Goal: Find specific page/section: Find specific page/section

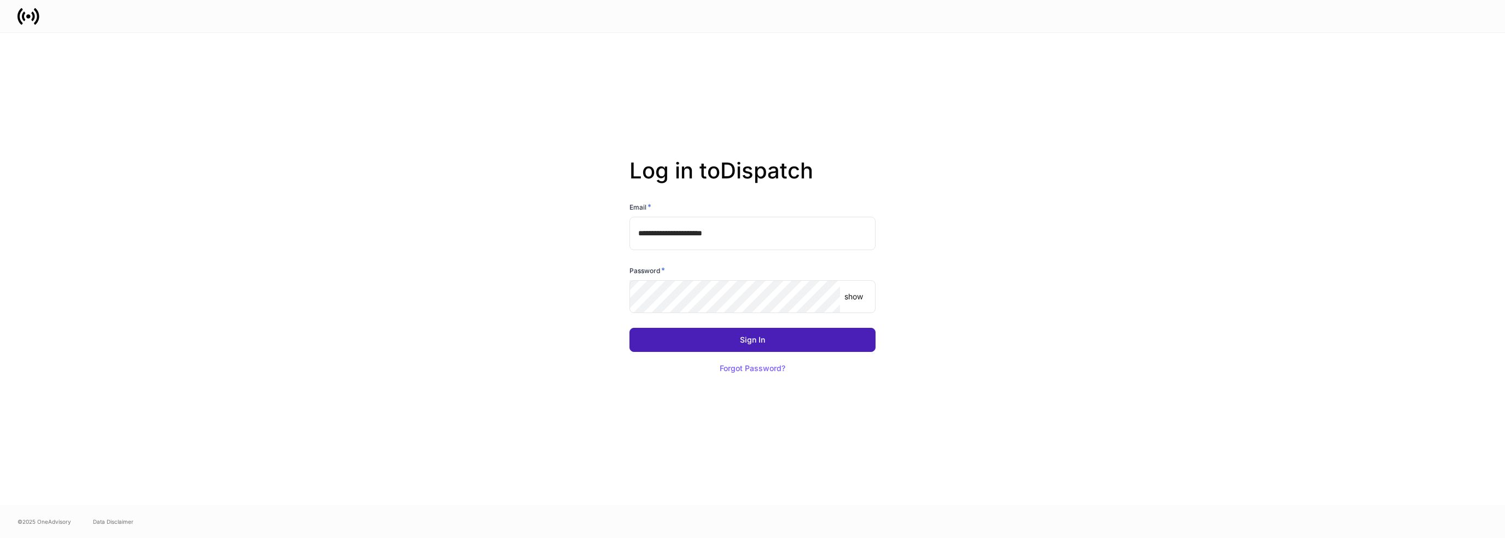
click at [749, 342] on div "Sign In" at bounding box center [752, 340] width 25 height 8
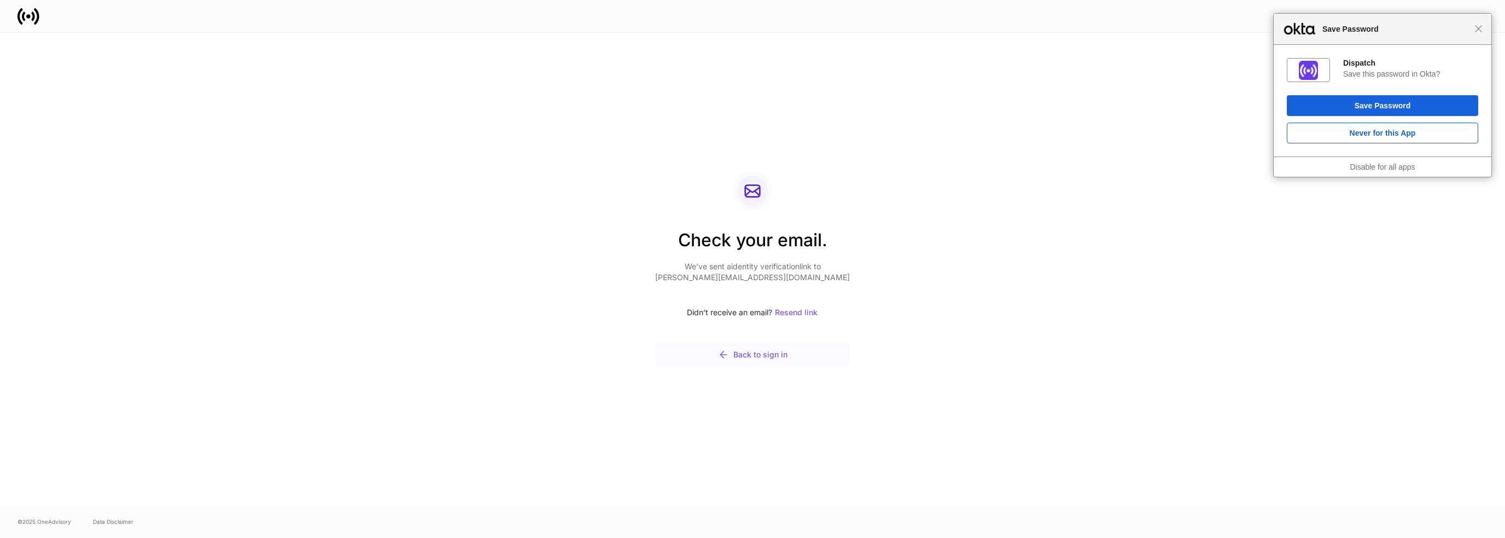
drag, startPoint x: 809, startPoint y: 399, endPoint x: 847, endPoint y: 442, distance: 57.0
click at [843, 436] on div "Check your email. We’ve sent a identity verification link to [PERSON_NAME][EMAI…" at bounding box center [752, 269] width 586 height 472
click at [1479, 30] on span "Close" at bounding box center [1479, 29] width 8 height 8
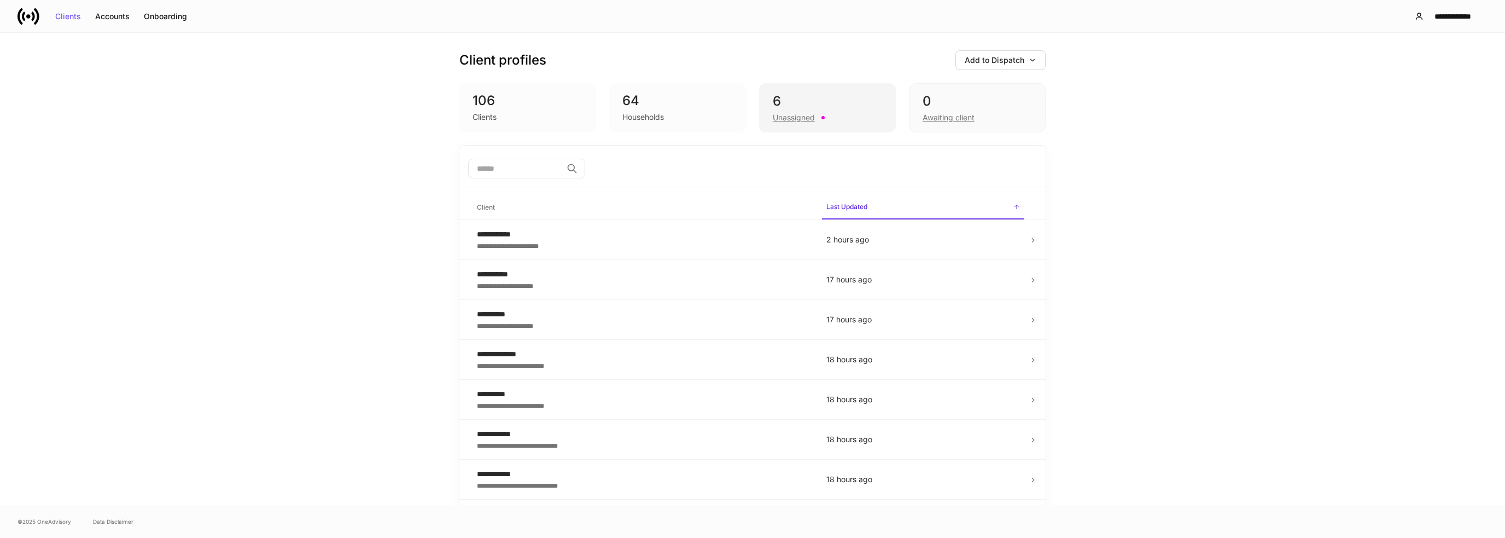
click at [876, 119] on div "Unassigned" at bounding box center [827, 116] width 109 height 13
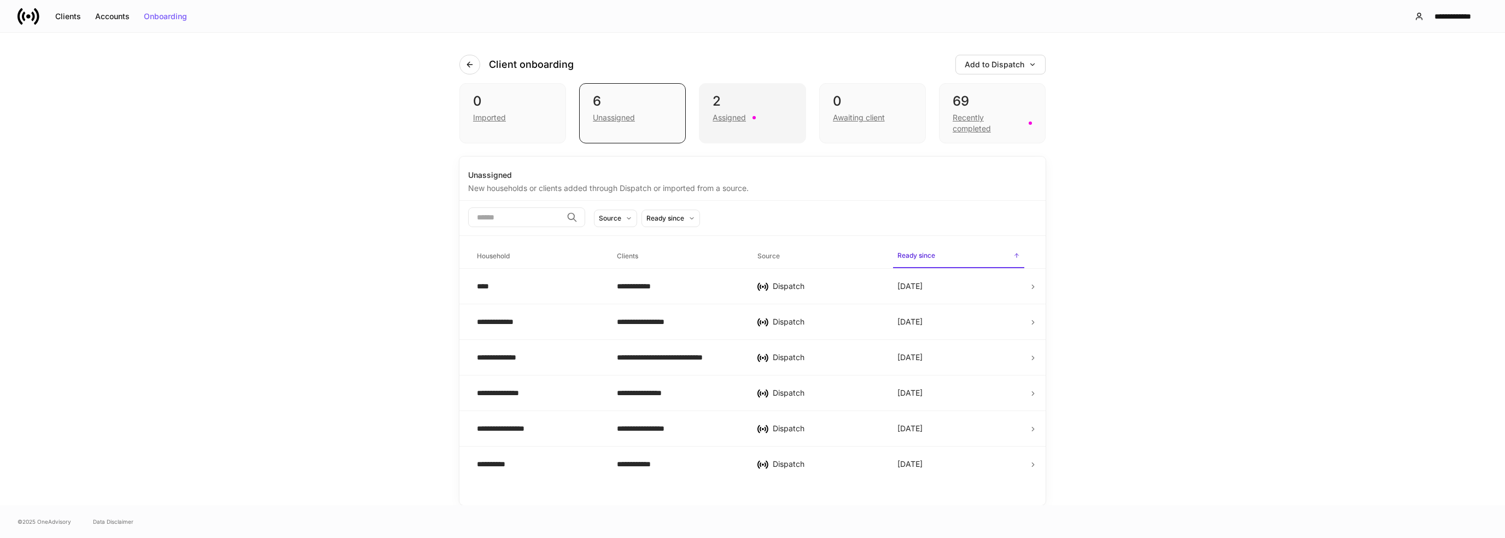
click at [774, 124] on div "2 Assigned" at bounding box center [752, 113] width 107 height 60
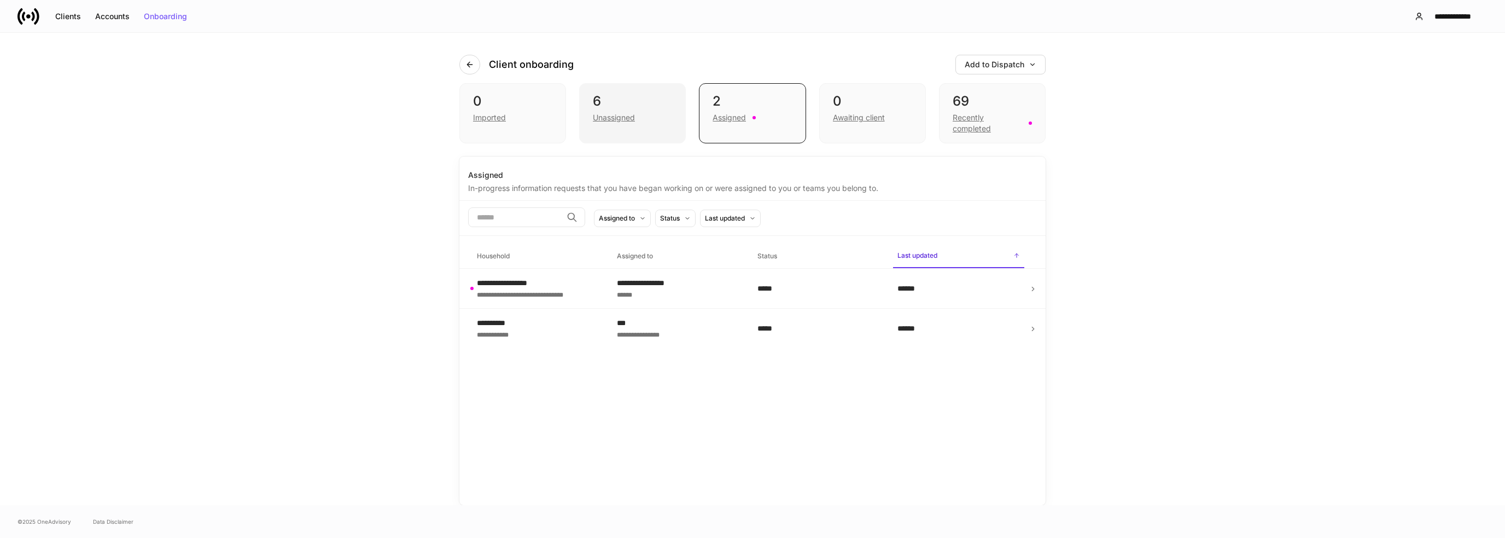
click at [652, 139] on div "6 Unassigned" at bounding box center [632, 113] width 107 height 60
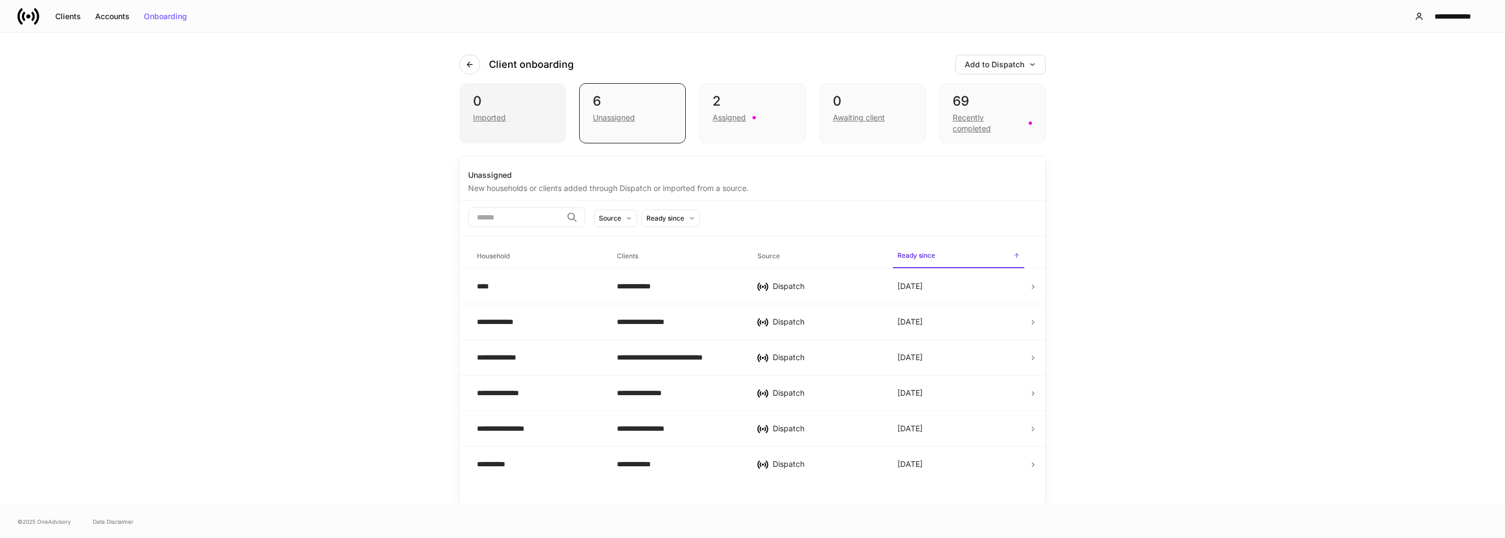
click at [501, 114] on div "Imported" at bounding box center [489, 117] width 33 height 11
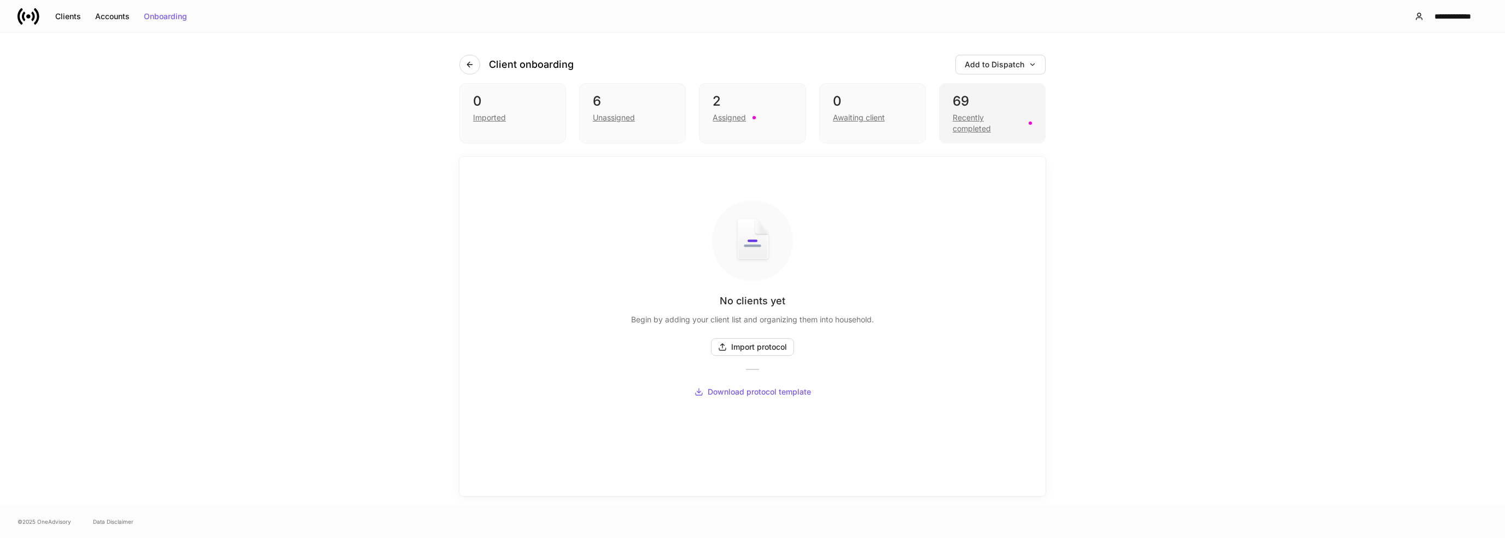
click at [970, 133] on div "Recently completed" at bounding box center [987, 123] width 69 height 22
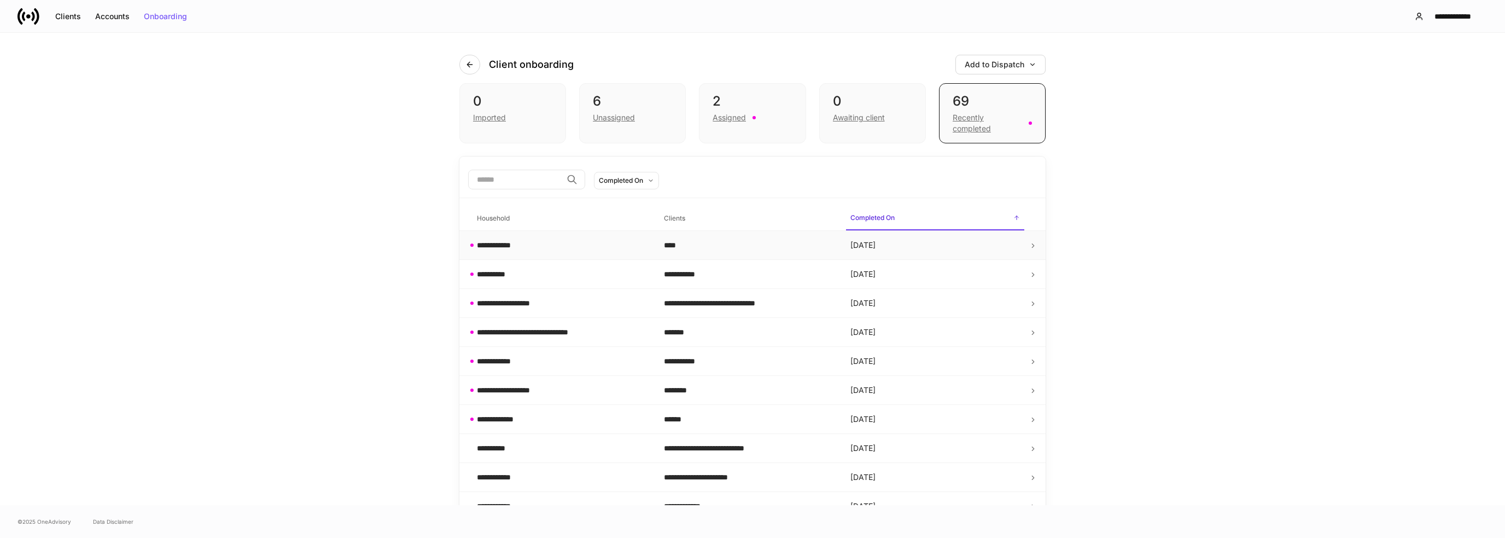
click at [562, 251] on td "**********" at bounding box center [561, 245] width 187 height 29
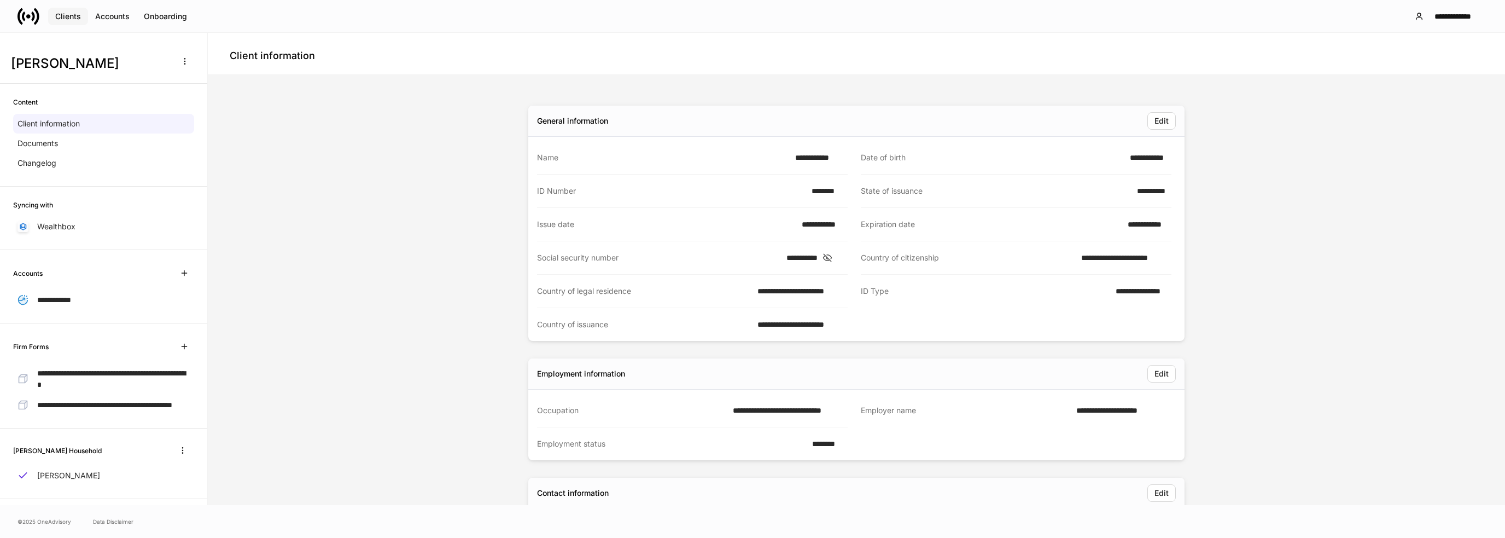
click at [72, 18] on div "Clients" at bounding box center [68, 17] width 26 height 8
